Goal: Check status: Check status

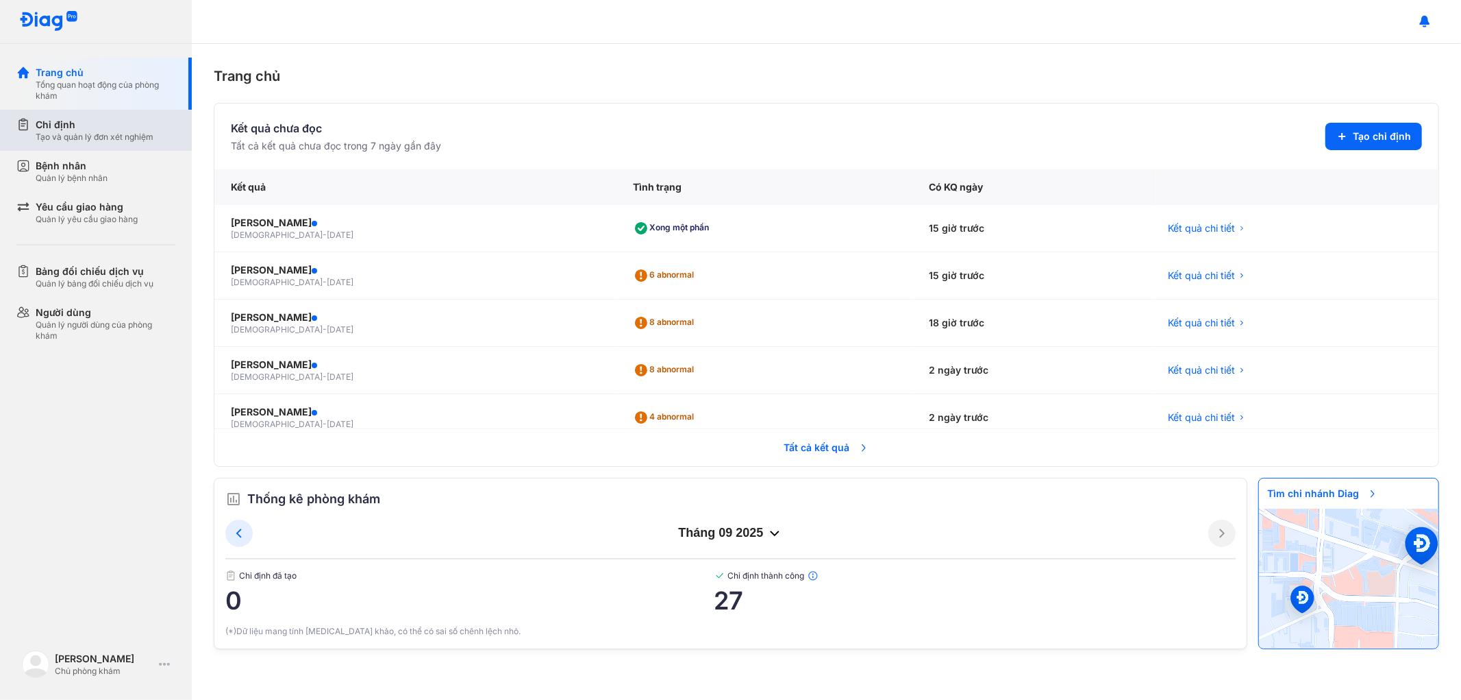
click at [87, 132] on div "Tạo và quản lý đơn xét nghiệm" at bounding box center [95, 137] width 118 height 11
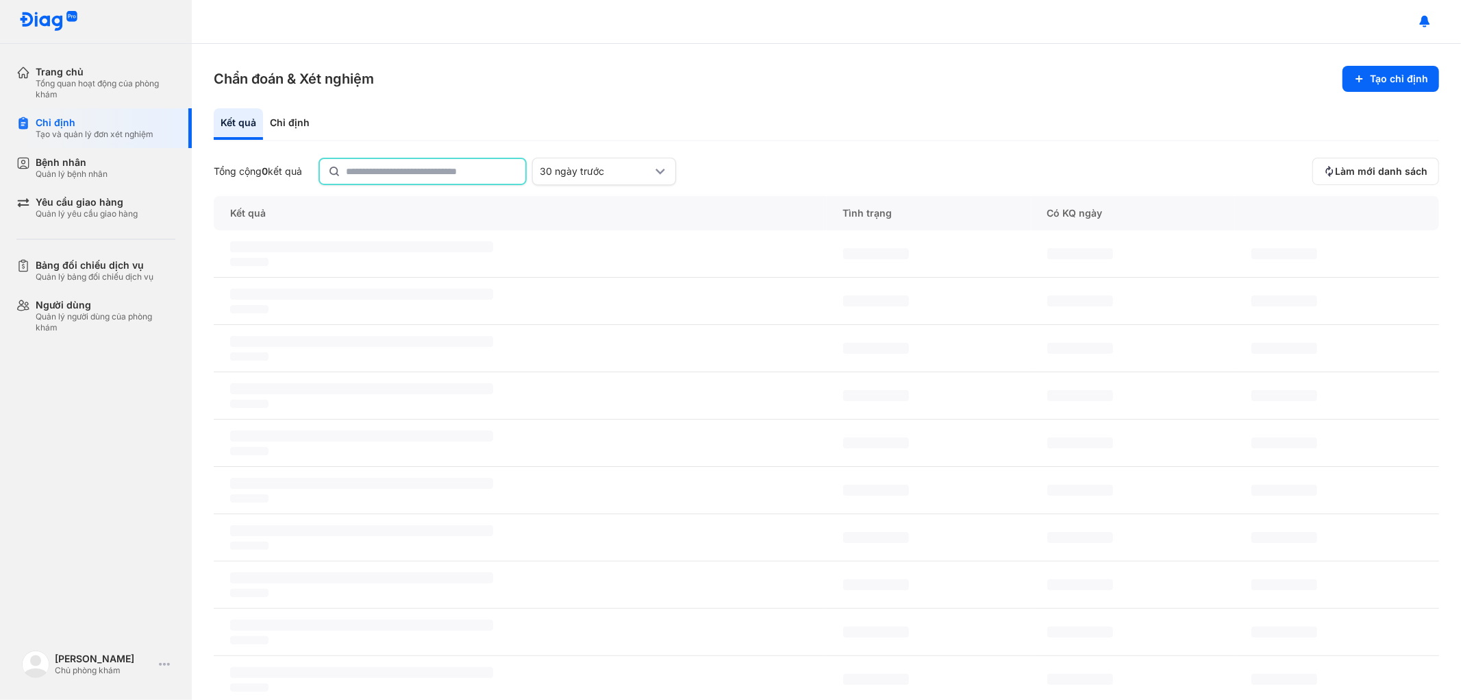
click at [378, 170] on input "text" at bounding box center [431, 171] width 171 height 25
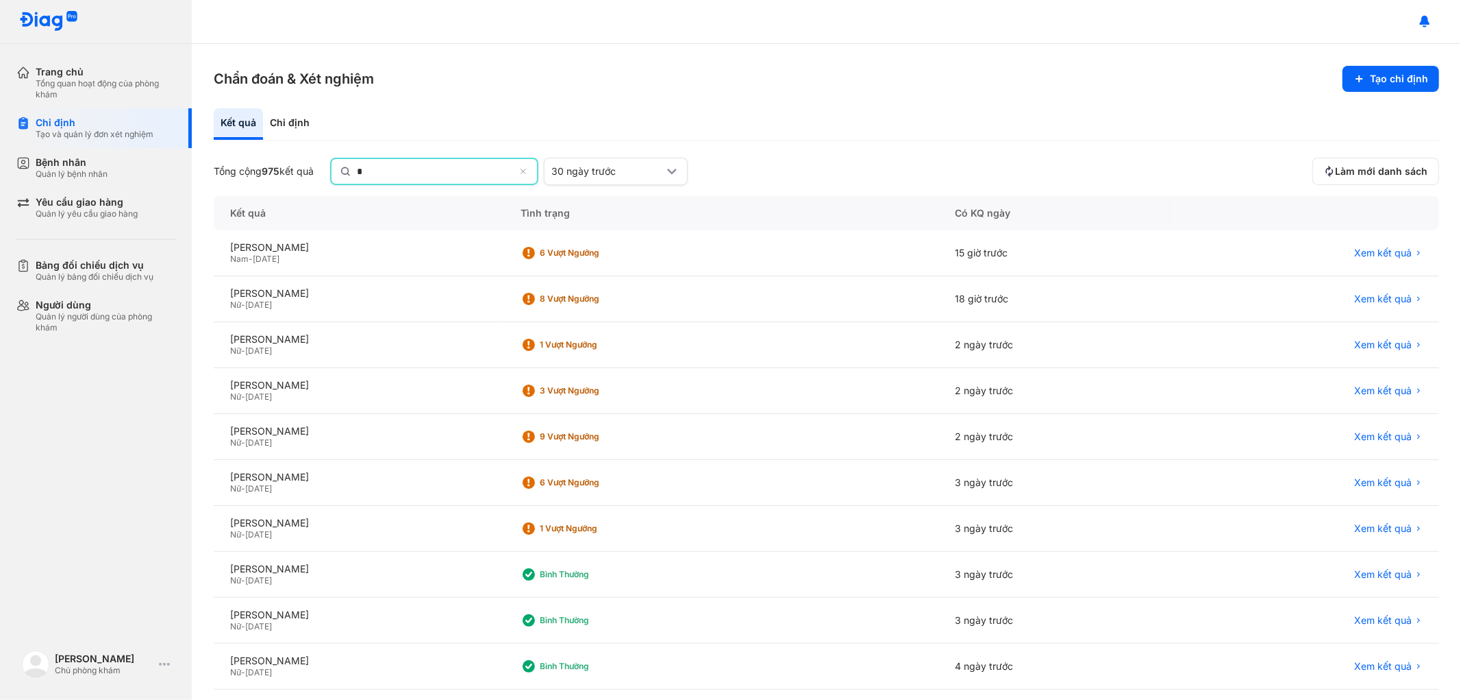
type input "*"
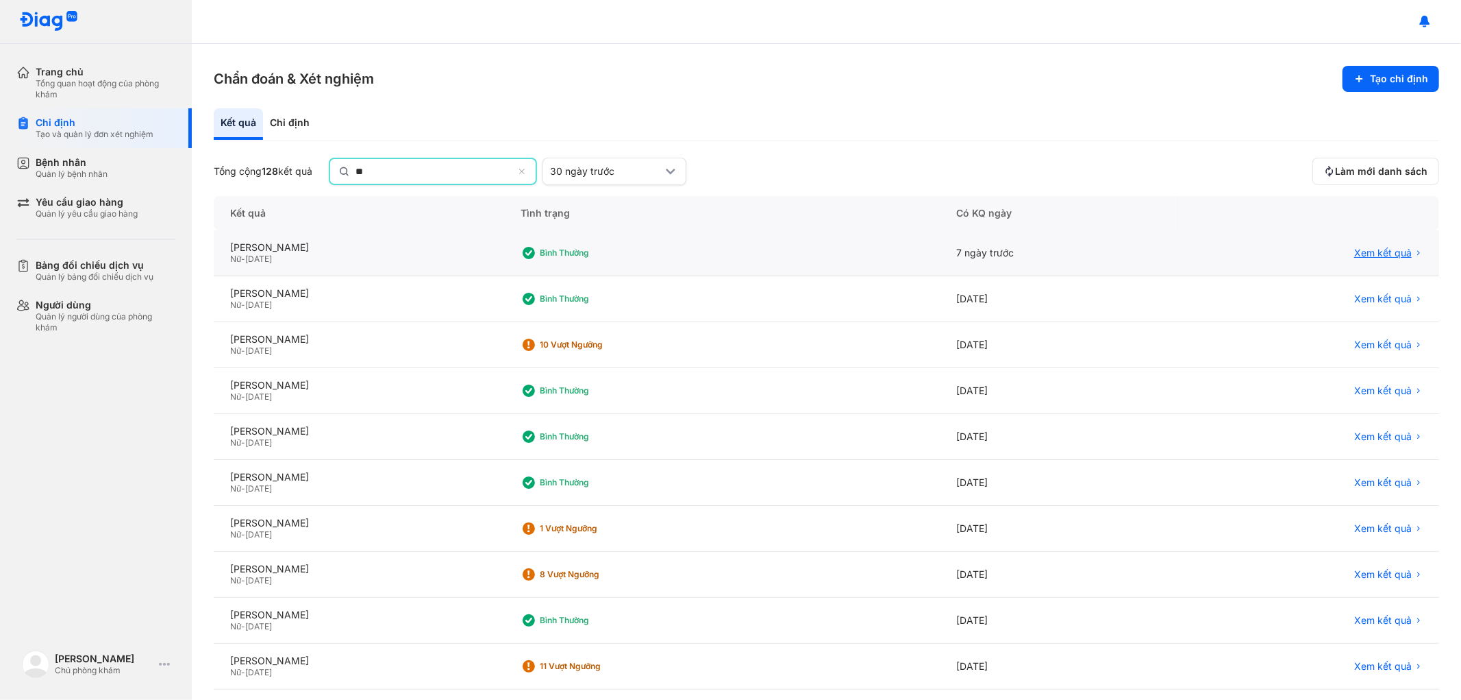
type input "**"
click at [1386, 252] on span "Xem kết quả" at bounding box center [1384, 254] width 58 height 12
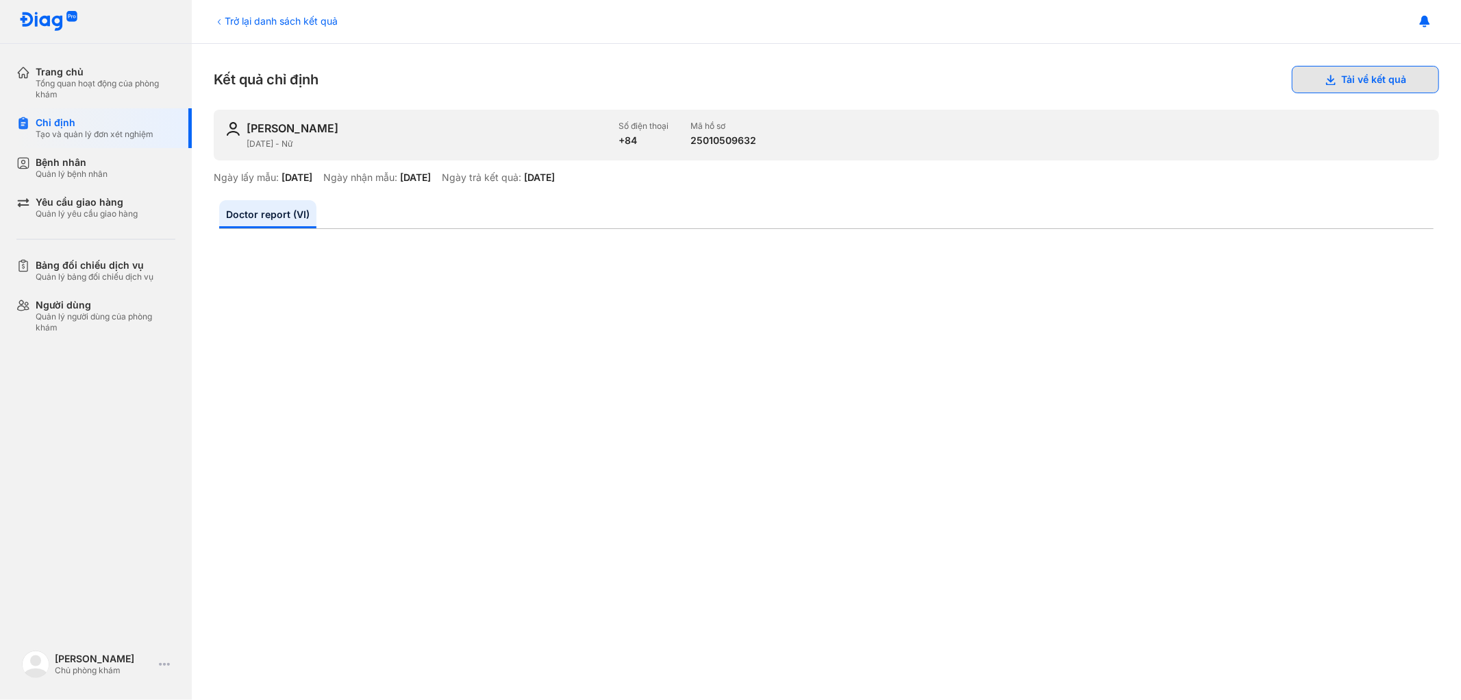
click at [1385, 77] on button "Tải về kết quả" at bounding box center [1365, 79] width 147 height 27
